Goal: Information Seeking & Learning: Learn about a topic

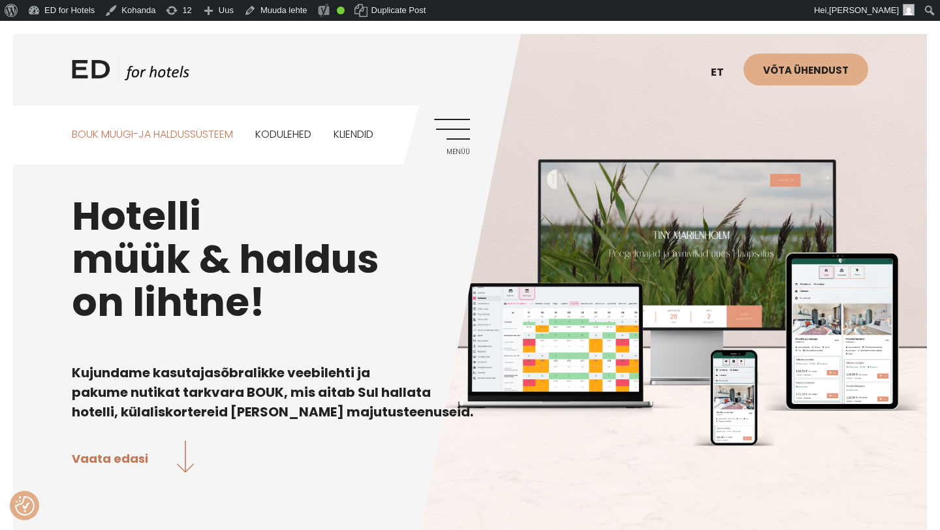
click at [233, 138] on link "BOUK MÜÜGI-JA HALDUSSÜSTEEM" at bounding box center [152, 135] width 161 height 58
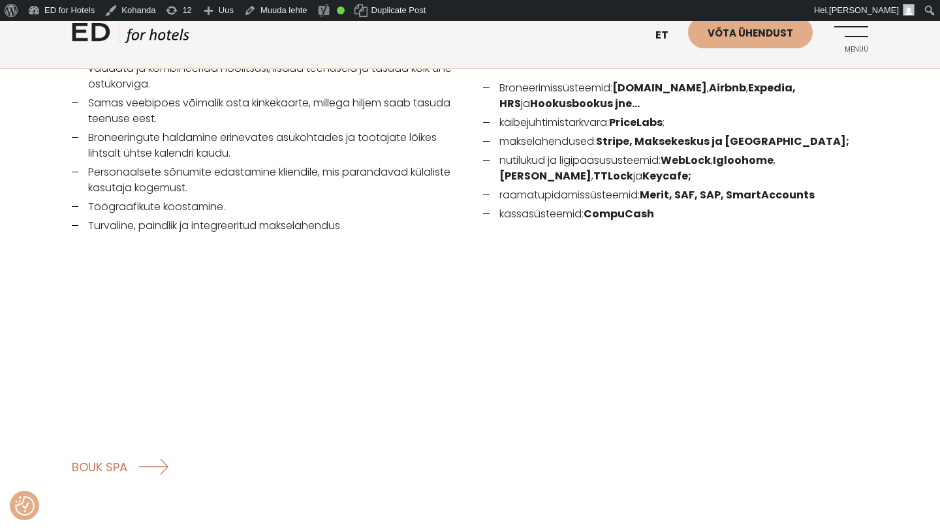
scroll to position [1932, 0]
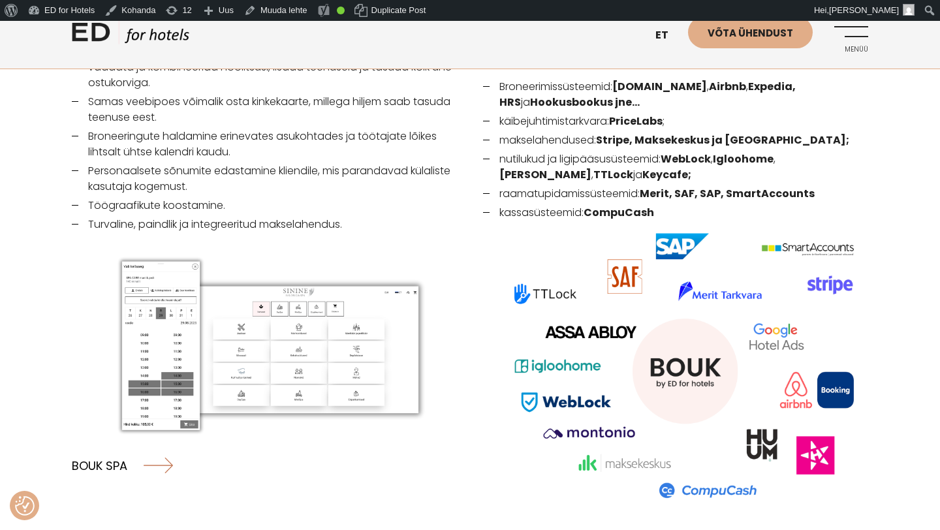
click at [106, 448] on link "BOUK SPA" at bounding box center [122, 465] width 101 height 35
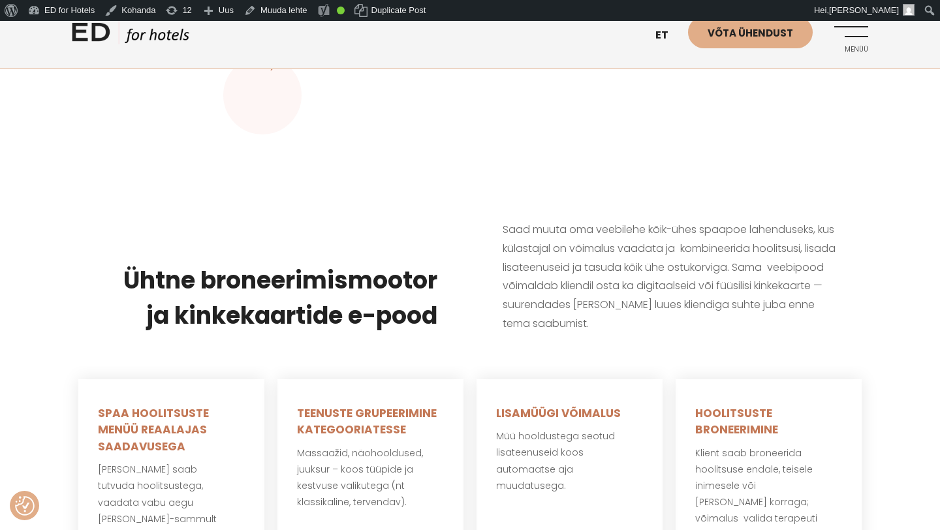
scroll to position [309, 0]
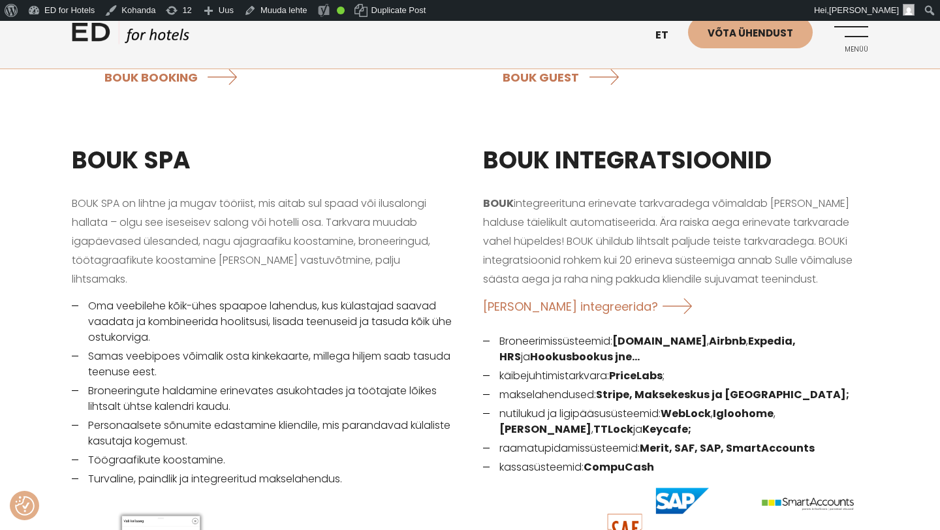
scroll to position [1676, 0]
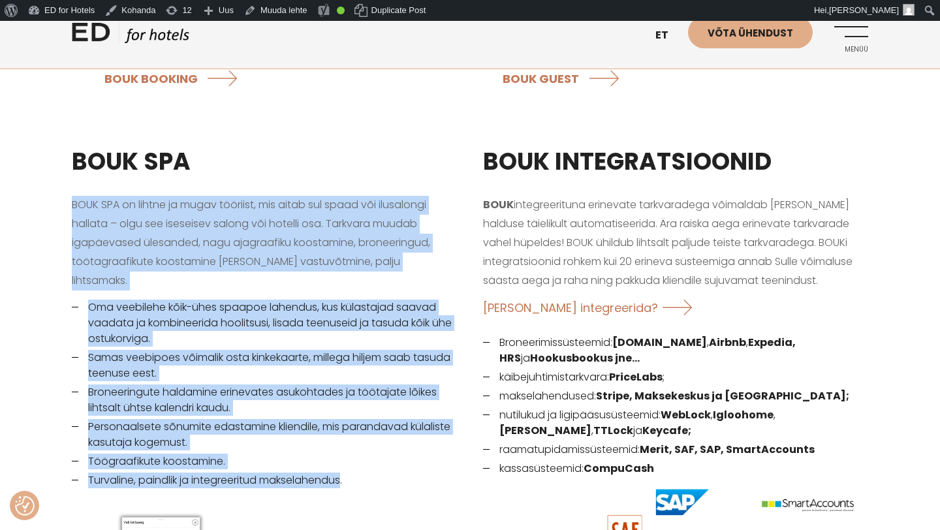
drag, startPoint x: 346, startPoint y: 439, endPoint x: 56, endPoint y: 188, distance: 384.3
click at [56, 188] on div "BOUK SPA BOUK SPA on lihtne ja mugav tööriist, mis aitab sul spaad või ilusalon…" at bounding box center [470, 473] width 940 height 690
copy div "BOUK SPA on lihtne ja mugav tööriist, mis aitab sul spaad või ilusalongi hallat…"
click at [861, 27] on link "Menüü" at bounding box center [851, 34] width 36 height 36
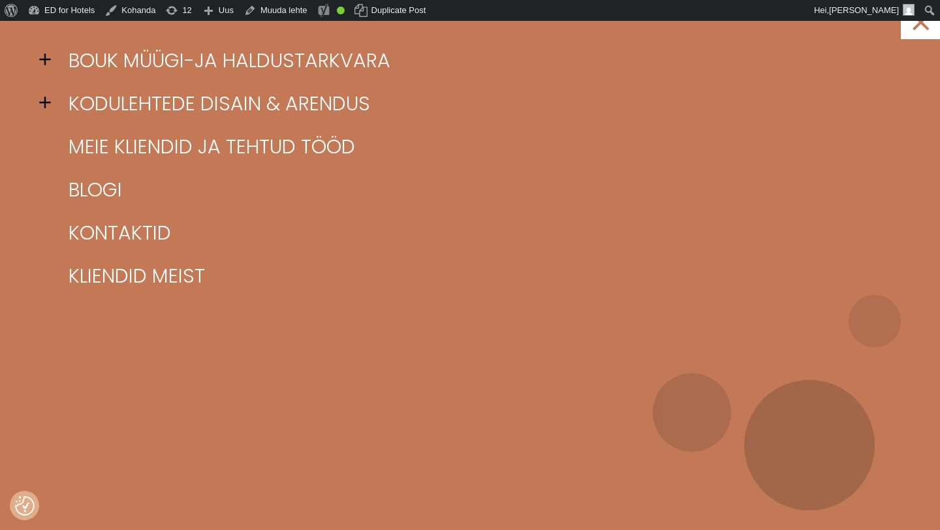
click at [42, 57] on span at bounding box center [49, 60] width 20 height 20
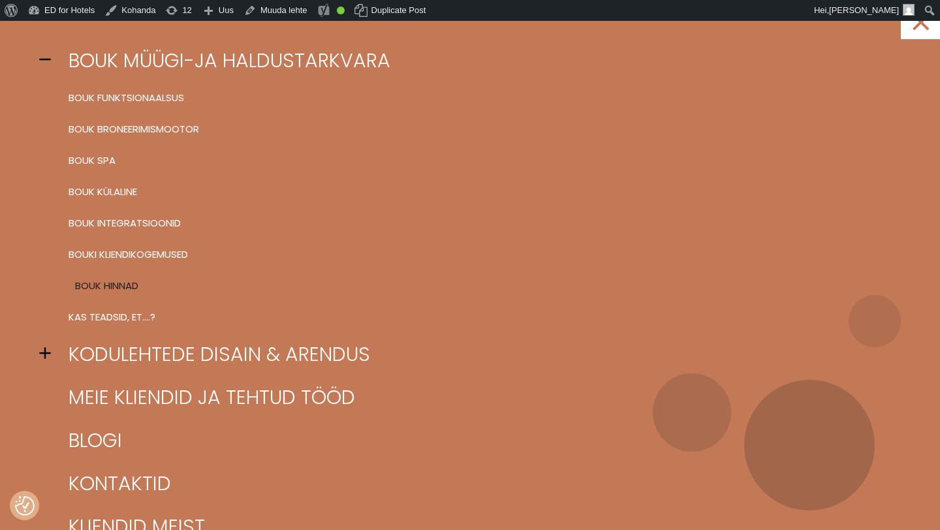
click at [110, 287] on link "BOUK hinnad" at bounding box center [486, 285] width 842 height 31
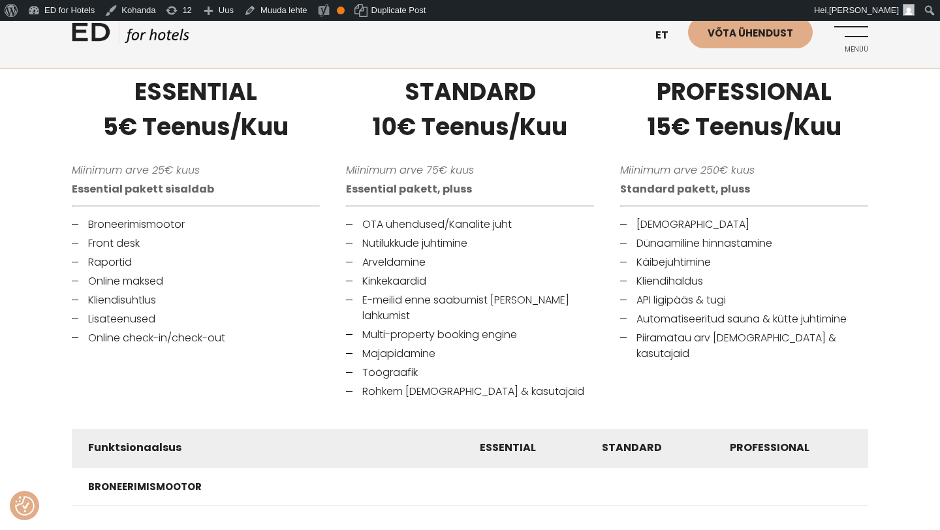
scroll to position [493, 0]
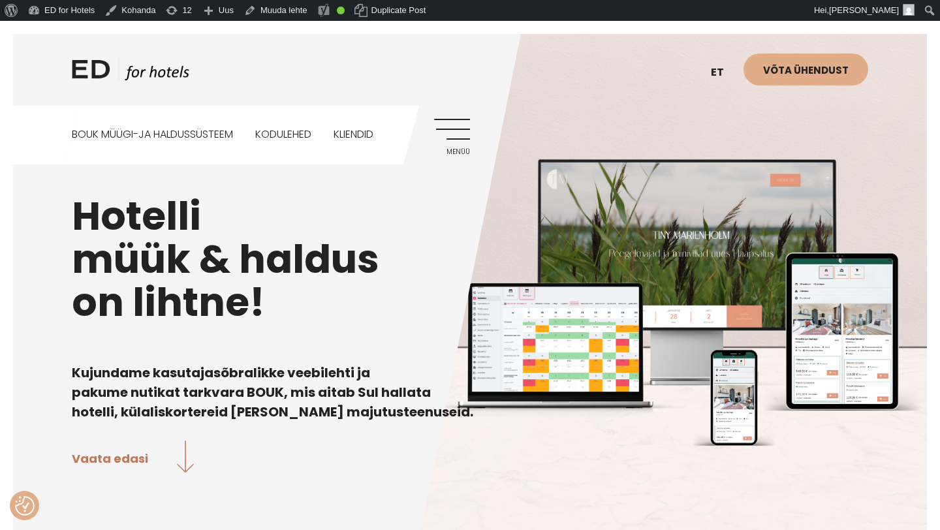
click at [455, 127] on link "Menüü" at bounding box center [452, 137] width 36 height 36
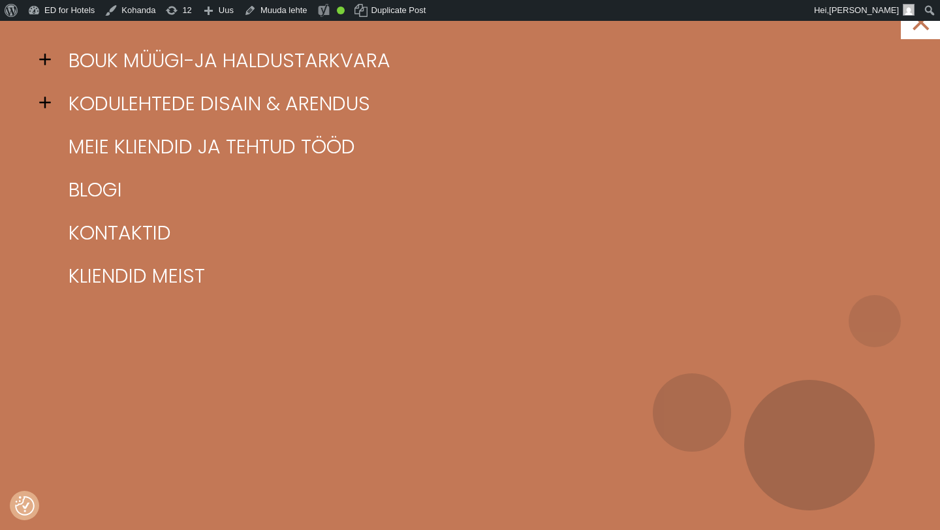
click at [45, 58] on span at bounding box center [49, 60] width 20 height 20
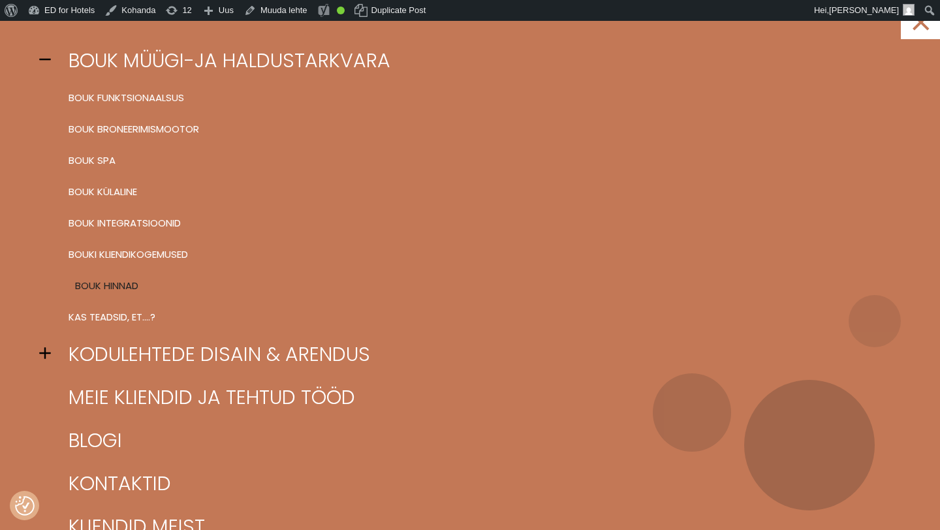
click at [116, 281] on link "BOUK hinnad" at bounding box center [486, 285] width 842 height 31
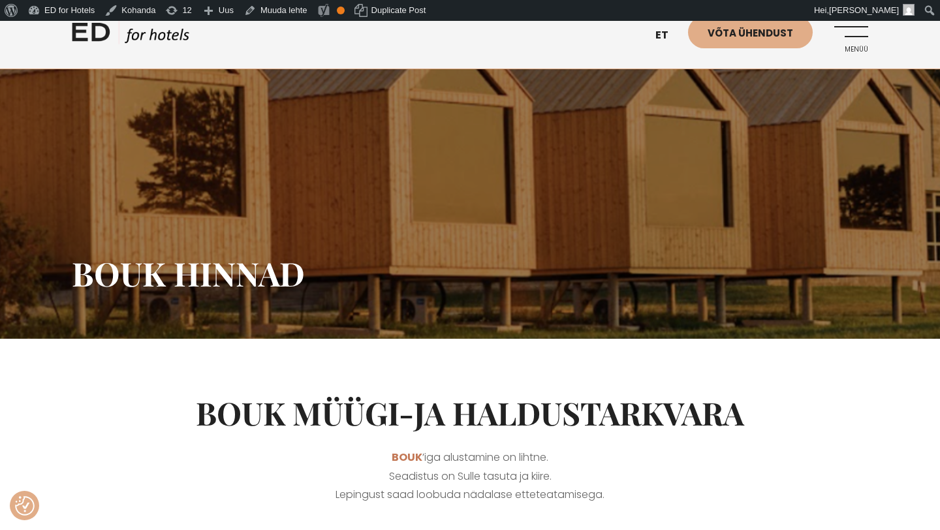
click at [859, 37] on link "Menüü" at bounding box center [851, 34] width 36 height 36
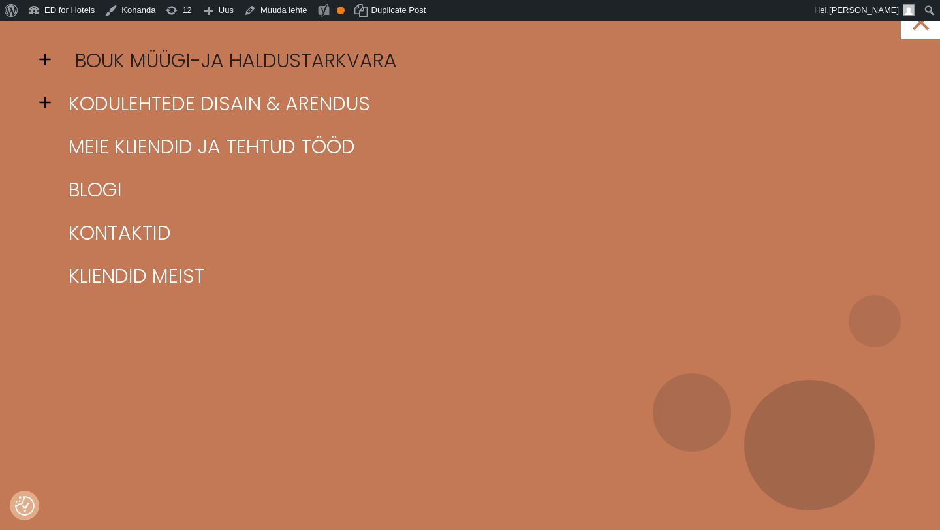
click at [195, 66] on link "BOUK müügi-ja haldustarkvara" at bounding box center [486, 60] width 842 height 43
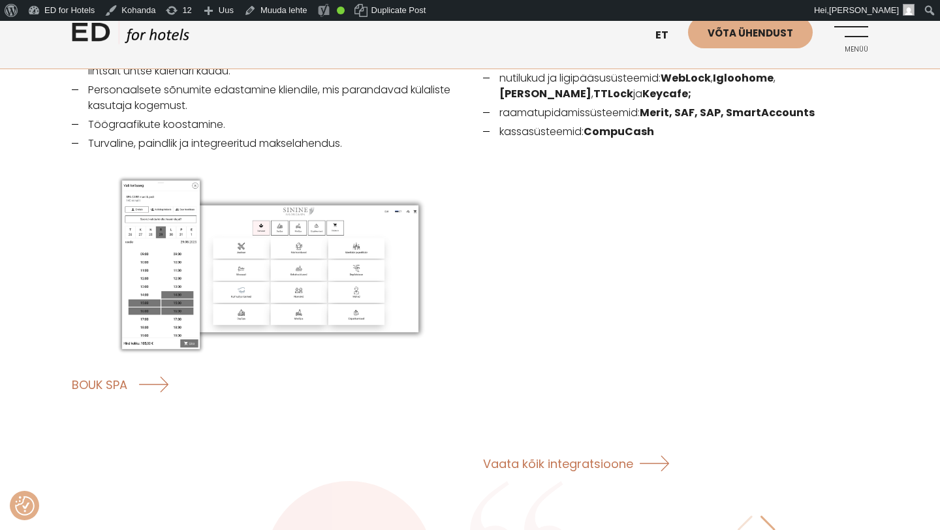
scroll to position [2070, 0]
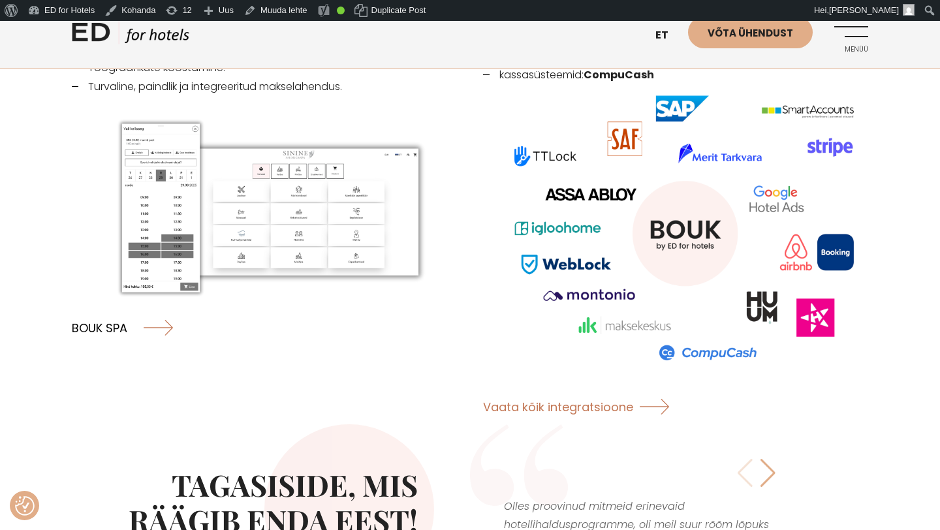
click at [101, 310] on link "BOUK SPA" at bounding box center [122, 327] width 101 height 35
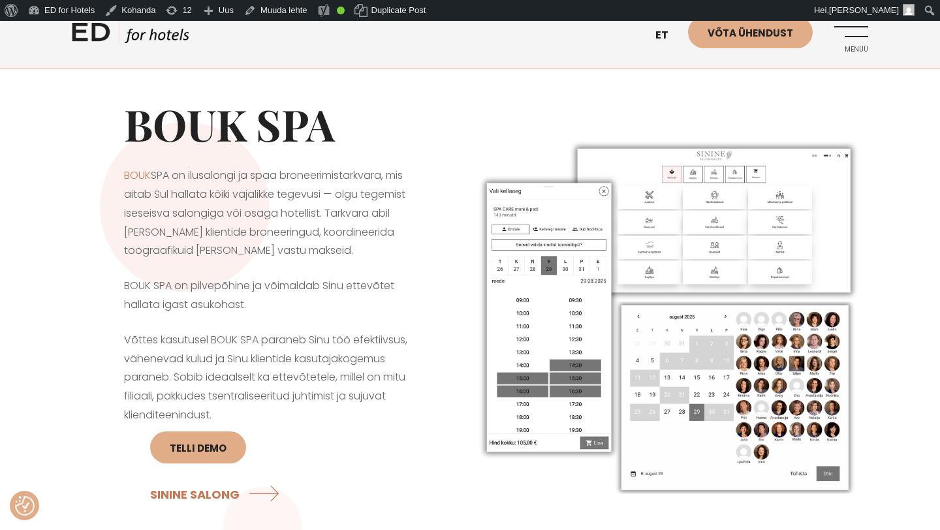
scroll to position [9, 0]
